Goal: Transaction & Acquisition: Purchase product/service

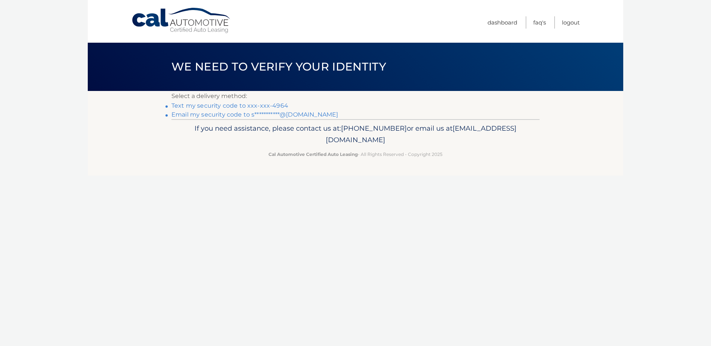
click at [240, 105] on link "Text my security code to xxx-xxx-4964" at bounding box center [229, 105] width 117 height 7
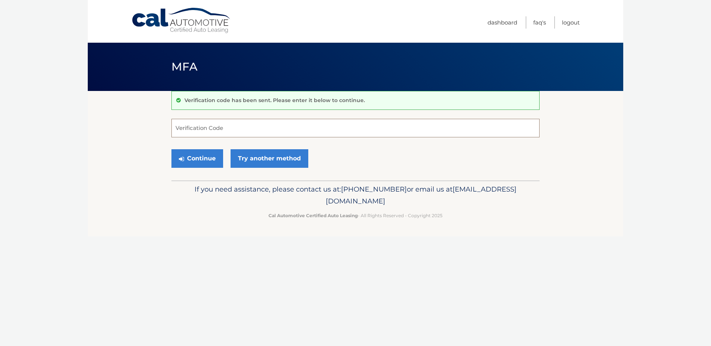
drag, startPoint x: 206, startPoint y: 123, endPoint x: 205, endPoint y: 126, distance: 3.8
click at [205, 126] on input "Verification Code" at bounding box center [355, 128] width 368 height 19
type input "071736"
click at [171, 149] on button "Continue" at bounding box center [197, 158] width 52 height 19
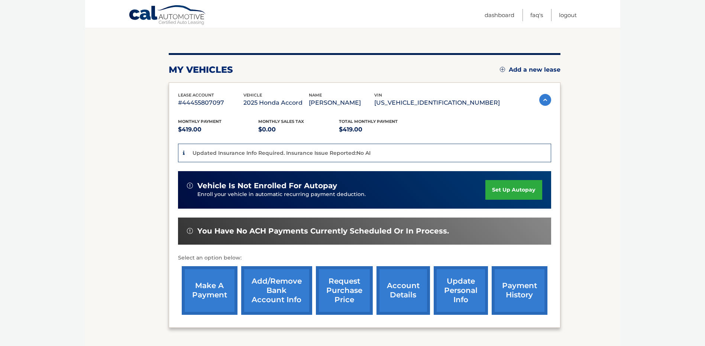
scroll to position [72, 0]
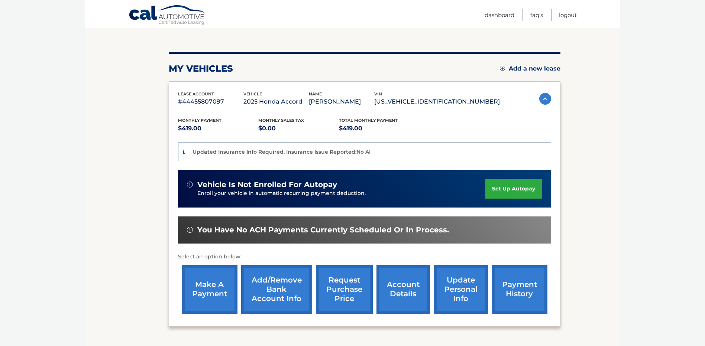
click at [207, 286] on link "make a payment" at bounding box center [210, 289] width 56 height 49
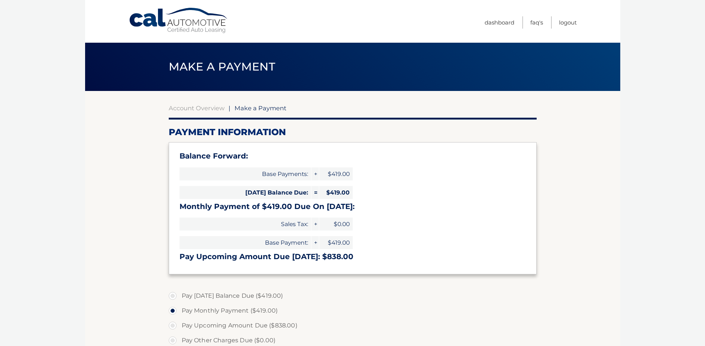
select select "OGMwNmUwMTEtZTBhZS00ODE5LTg5ODktNDQ1OTVmY2ZkY2Y2"
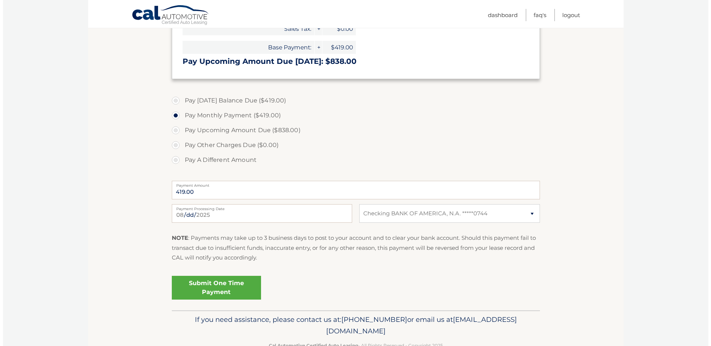
scroll to position [197, 0]
click at [212, 287] on link "Submit One Time Payment" at bounding box center [213, 287] width 89 height 24
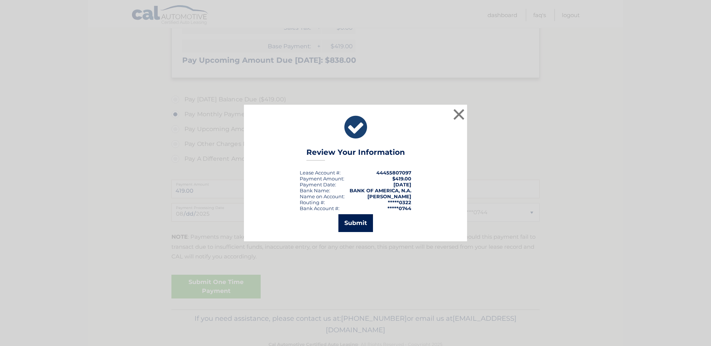
click at [355, 223] on button "Submit" at bounding box center [355, 223] width 35 height 18
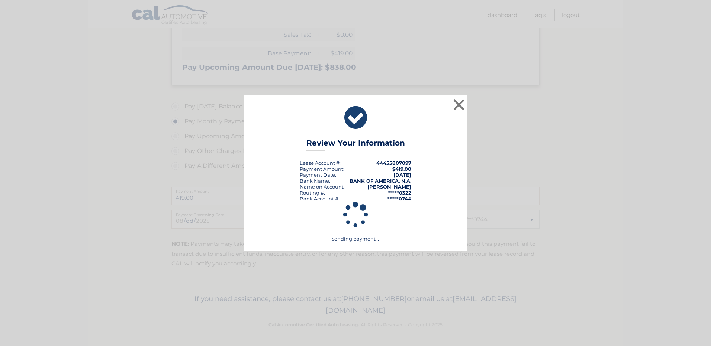
scroll to position [190, 0]
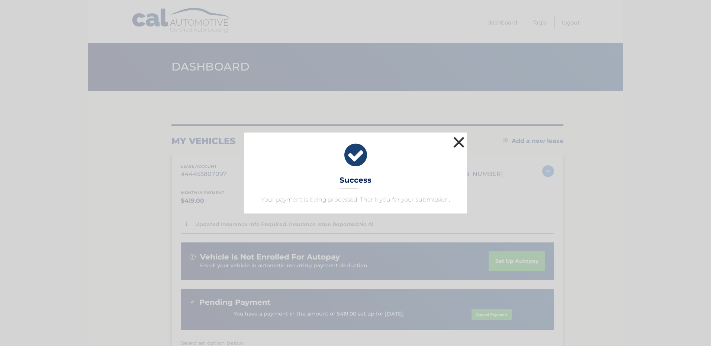
click at [457, 144] on button "×" at bounding box center [458, 142] width 15 height 15
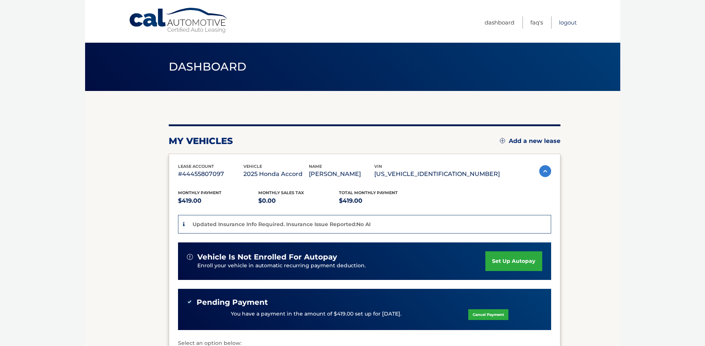
click at [568, 23] on link "Logout" at bounding box center [568, 22] width 18 height 12
